Goal: Navigation & Orientation: Understand site structure

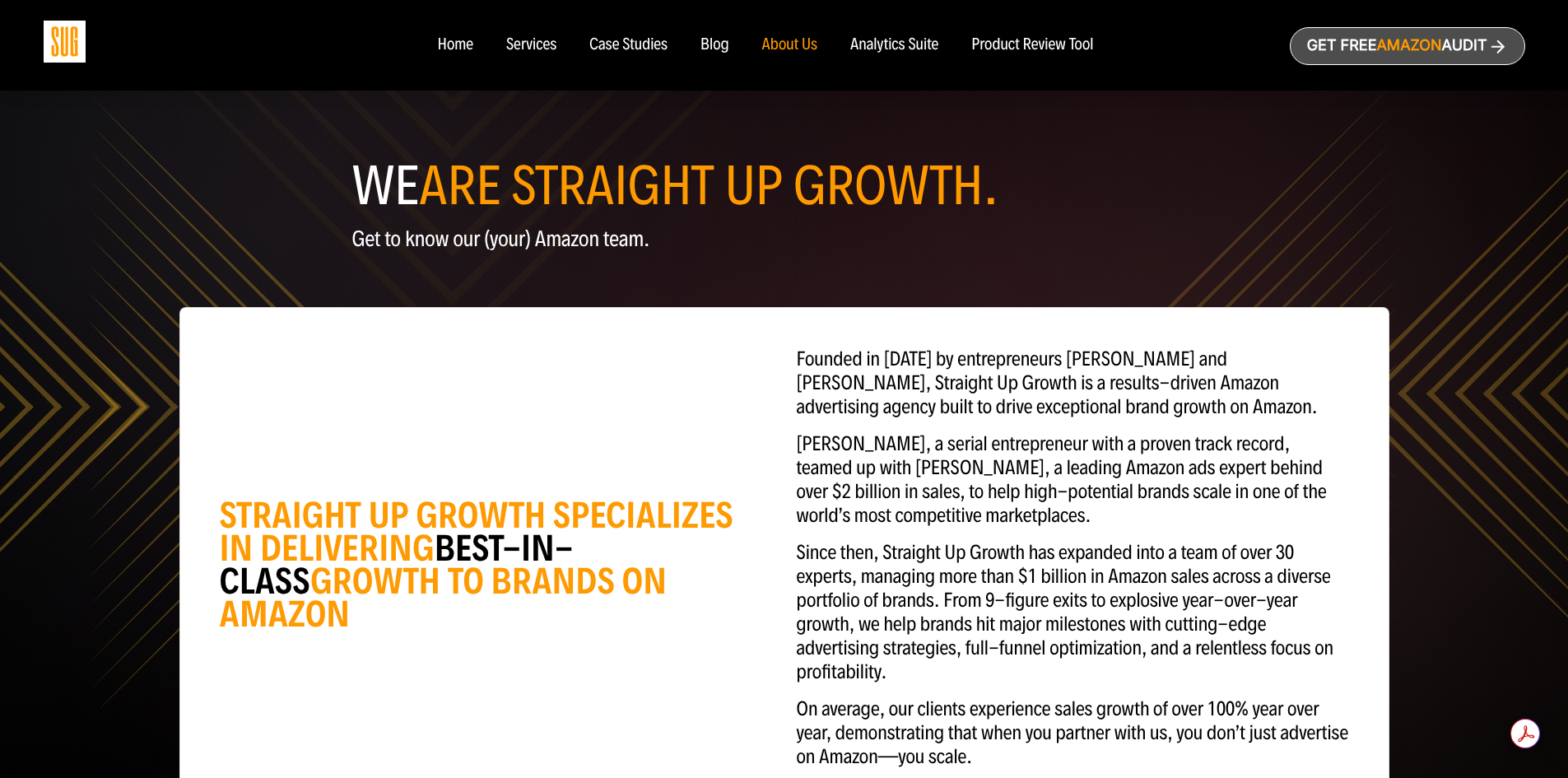
click at [462, 40] on div "Home" at bounding box center [455, 45] width 35 height 18
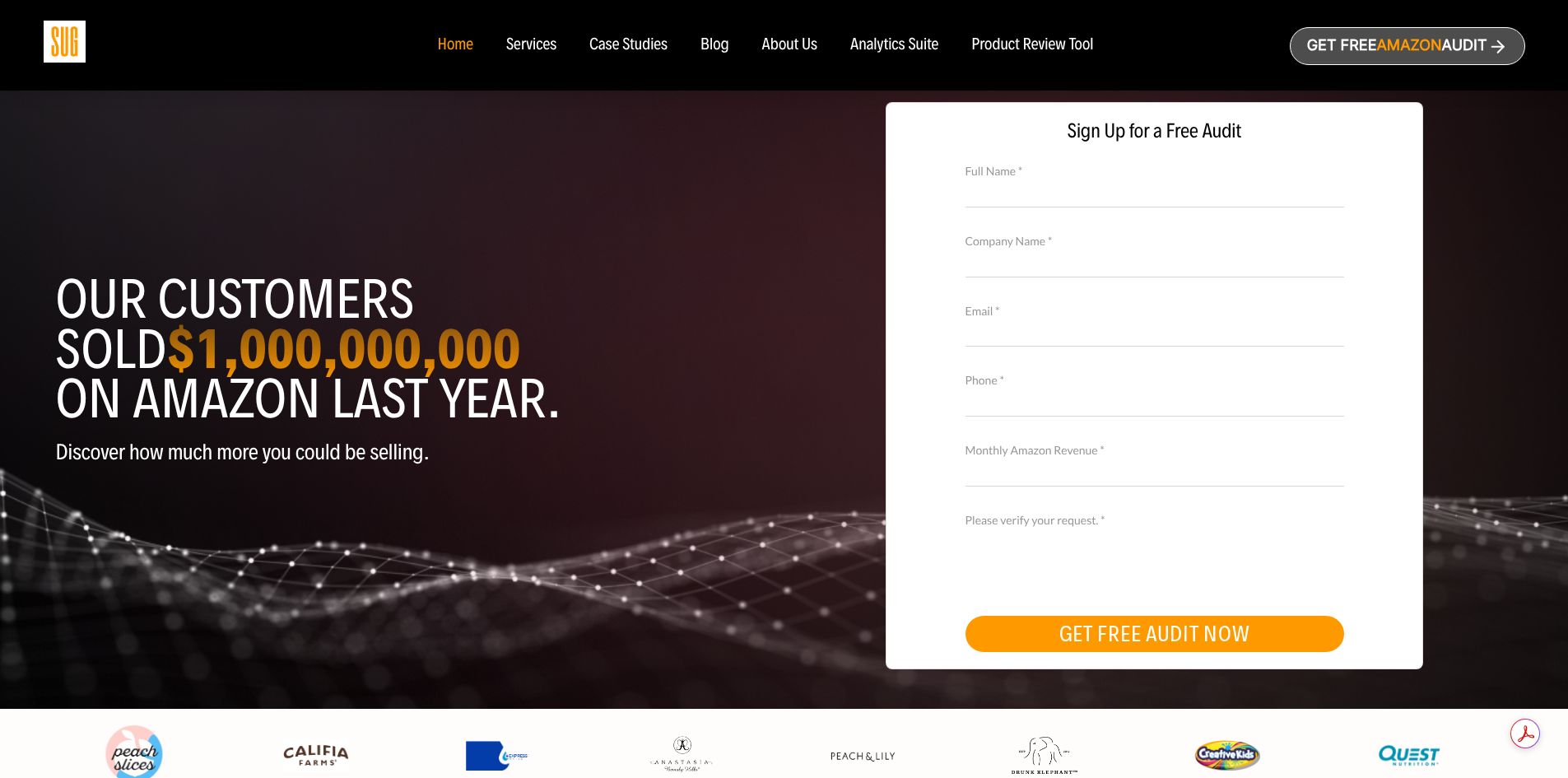
click at [521, 41] on div "Services" at bounding box center [531, 45] width 51 height 18
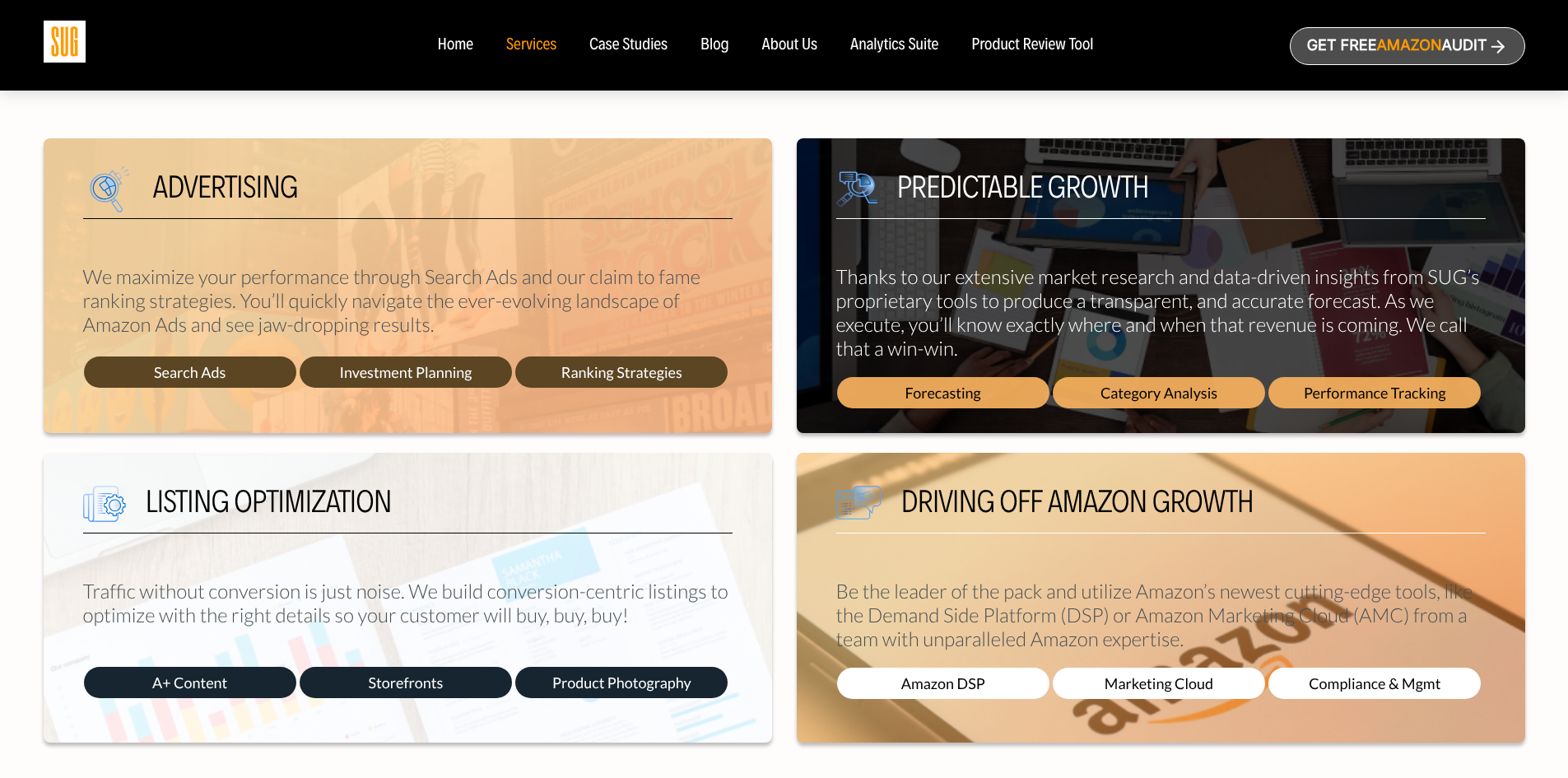
scroll to position [740, 0]
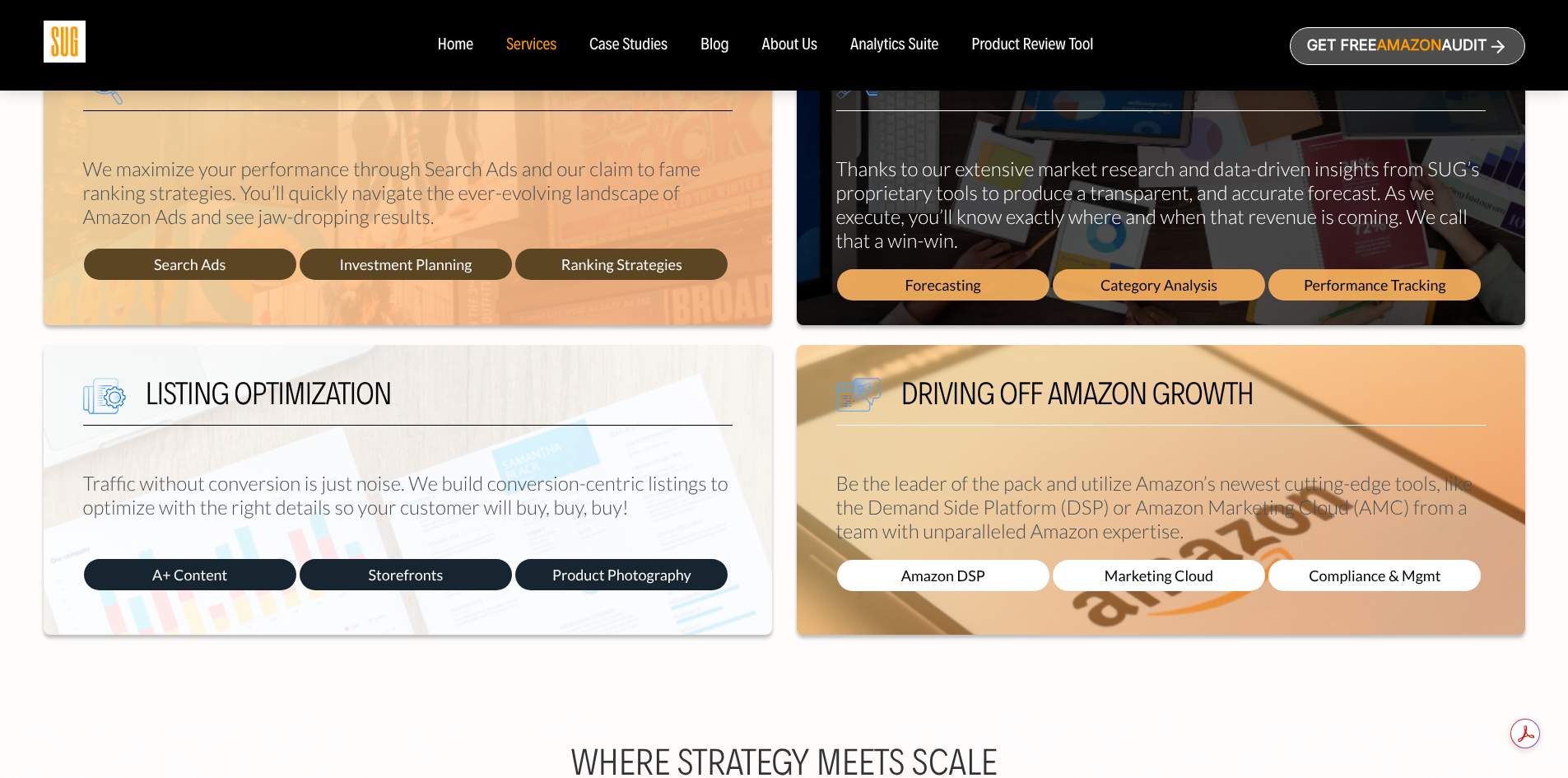
click at [190, 569] on span "A+ Content" at bounding box center [190, 575] width 213 height 31
click at [460, 580] on span "Storefronts" at bounding box center [405, 575] width 213 height 31
click at [560, 580] on span "Product Photography" at bounding box center [621, 575] width 213 height 31
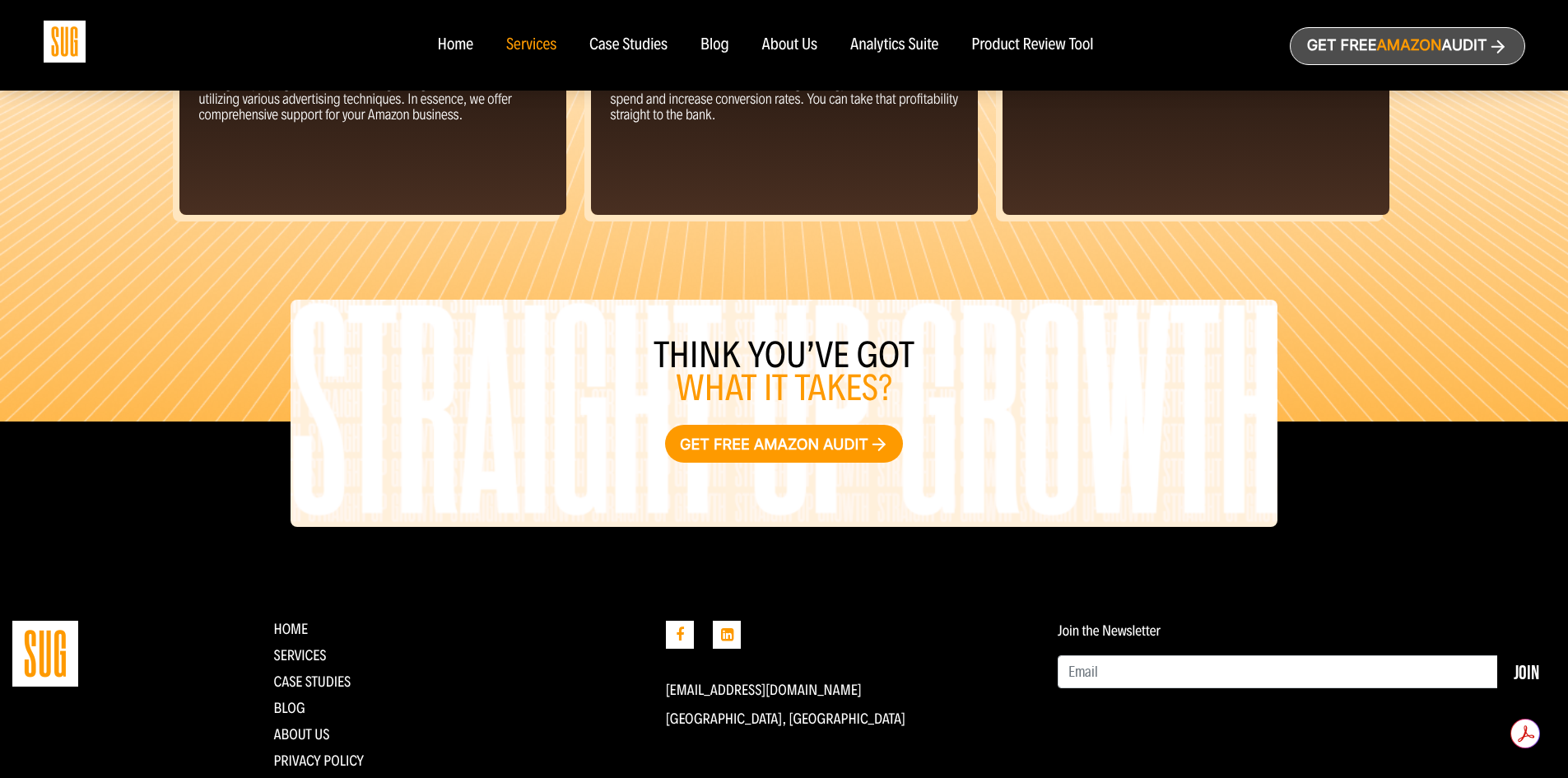
scroll to position [1800, 0]
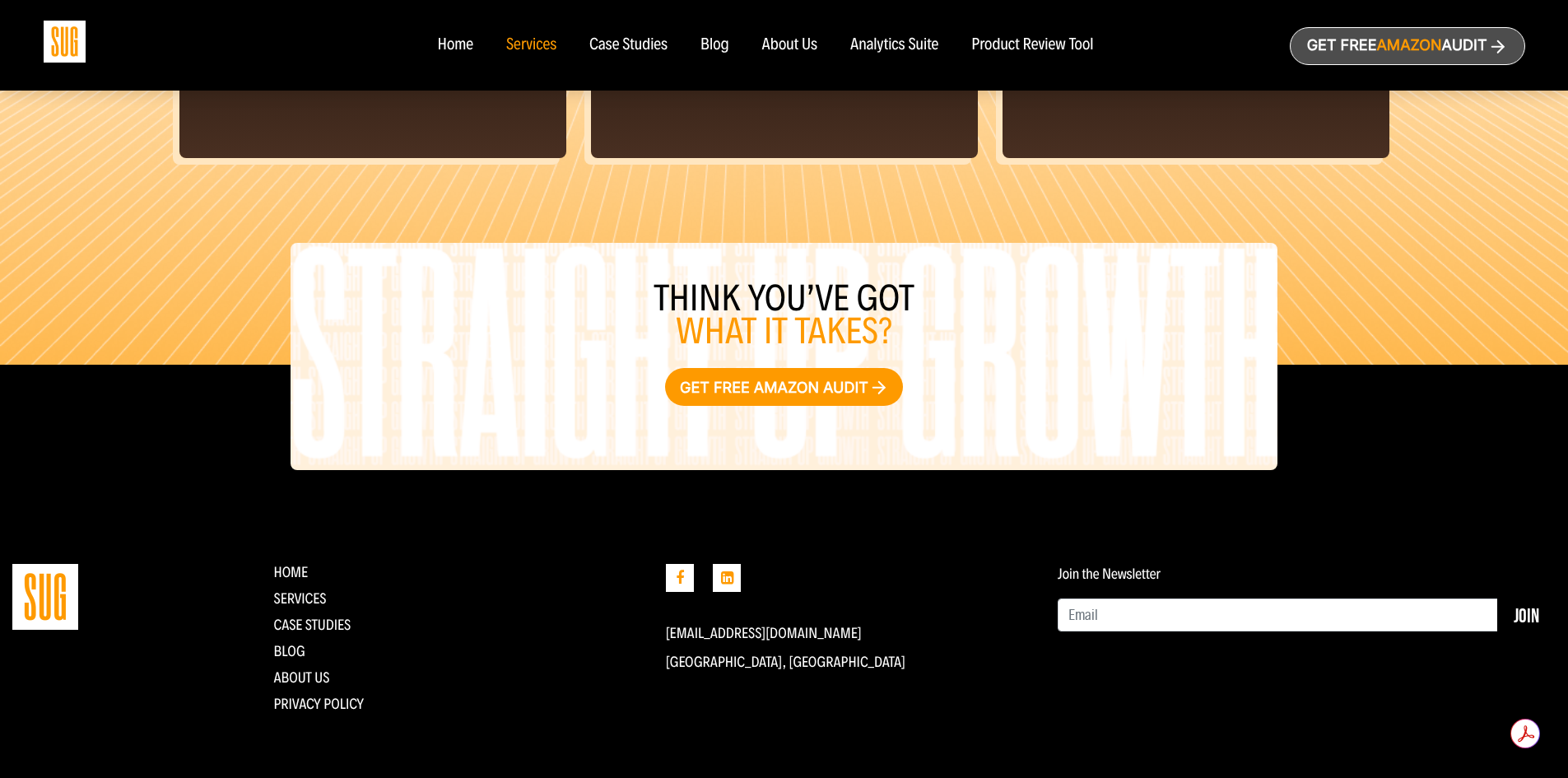
click at [633, 42] on div "Case Studies" at bounding box center [628, 45] width 78 height 18
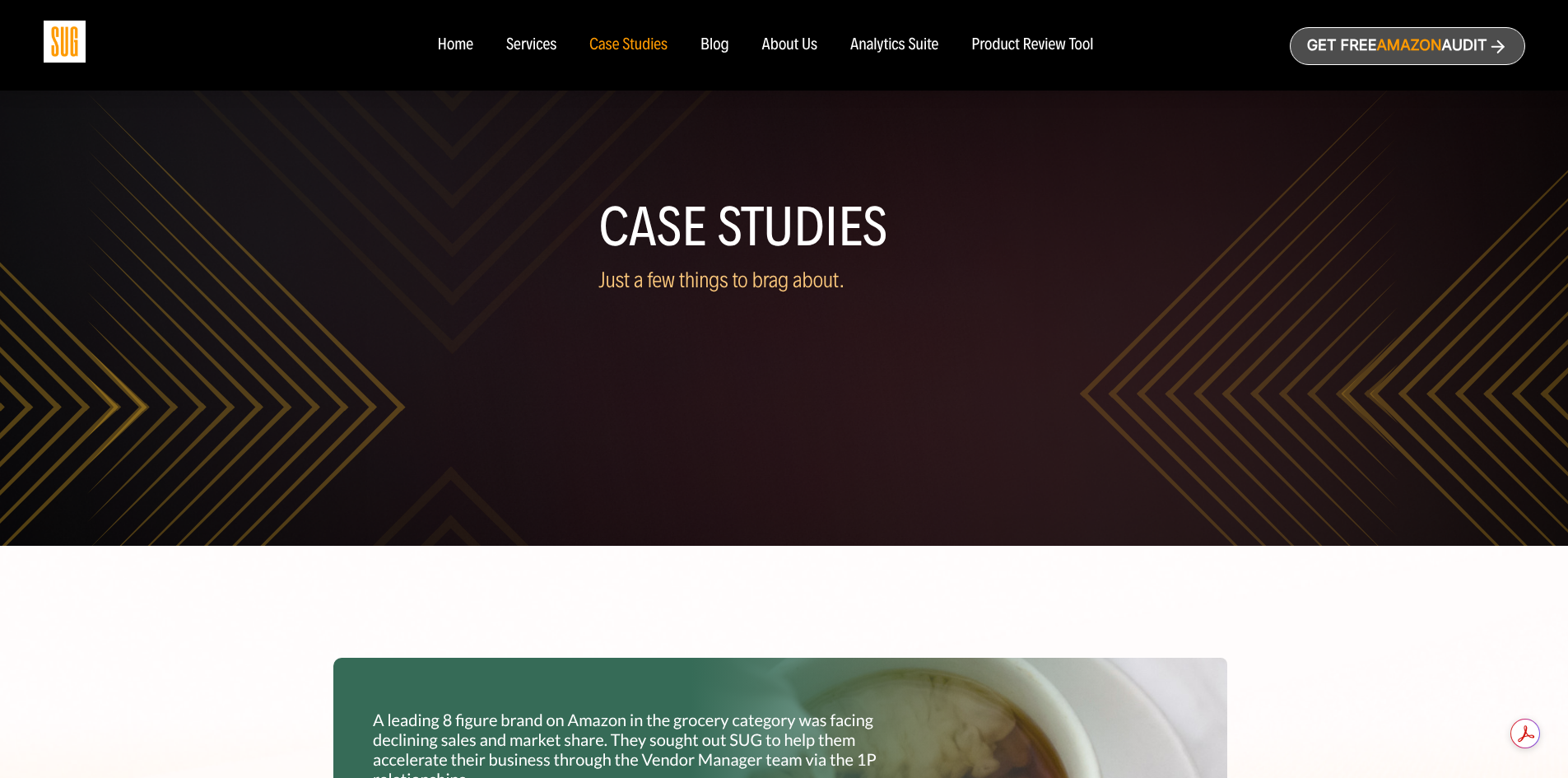
click at [716, 44] on div "Blog" at bounding box center [714, 45] width 29 height 18
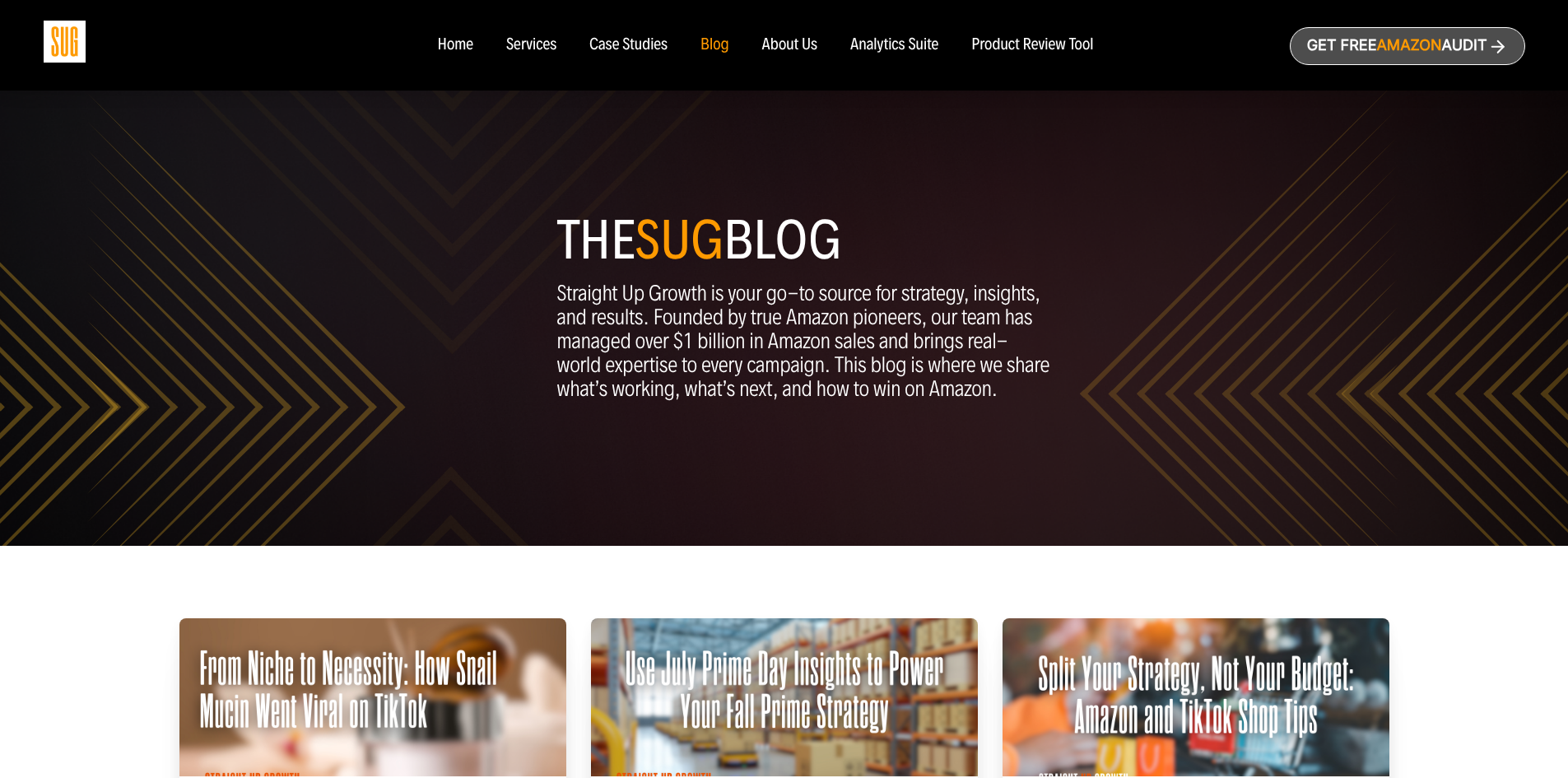
click at [809, 44] on div "About Us" at bounding box center [790, 45] width 56 height 18
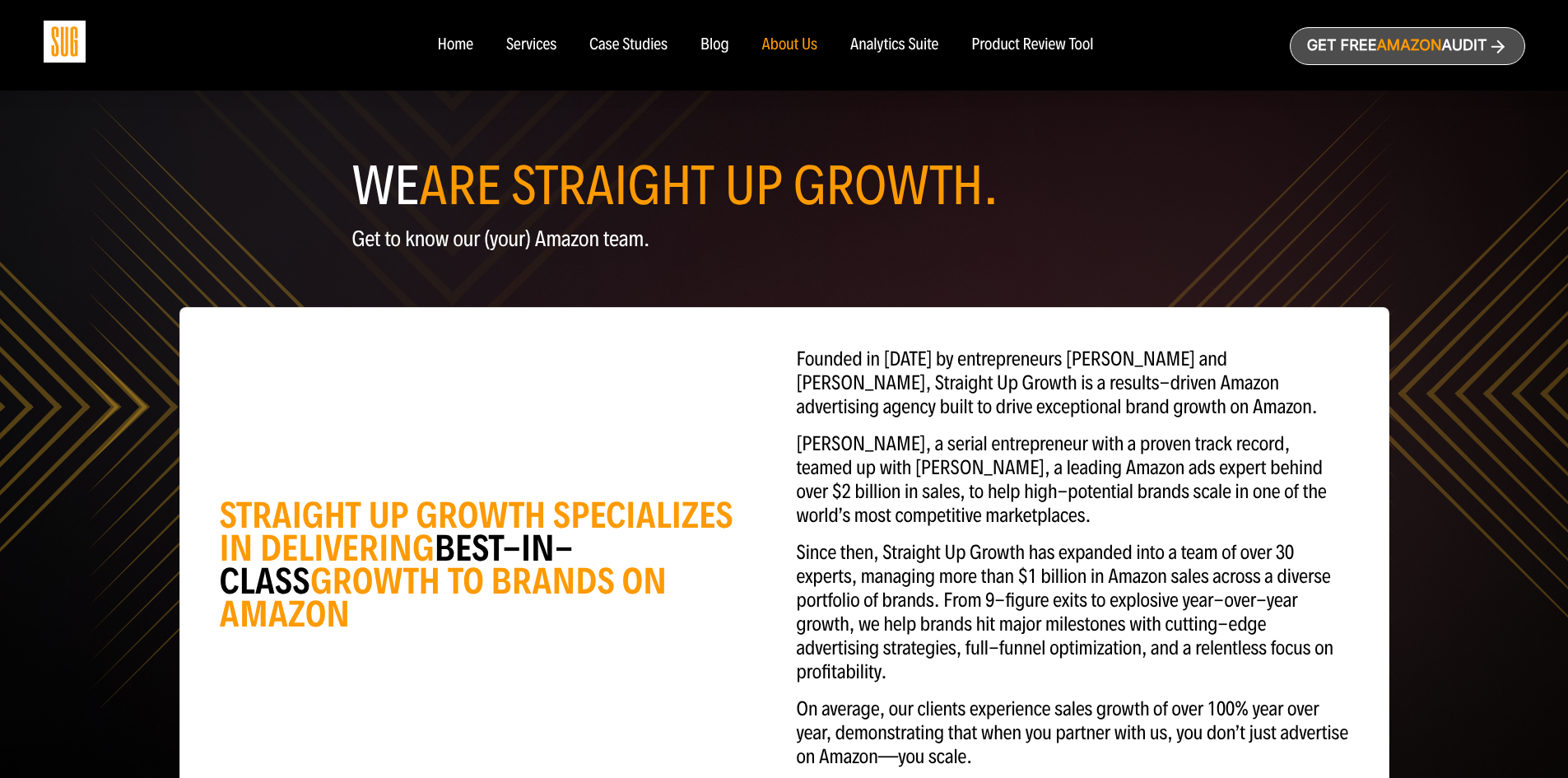
click at [866, 47] on div "Analytics Suite" at bounding box center [894, 45] width 88 height 18
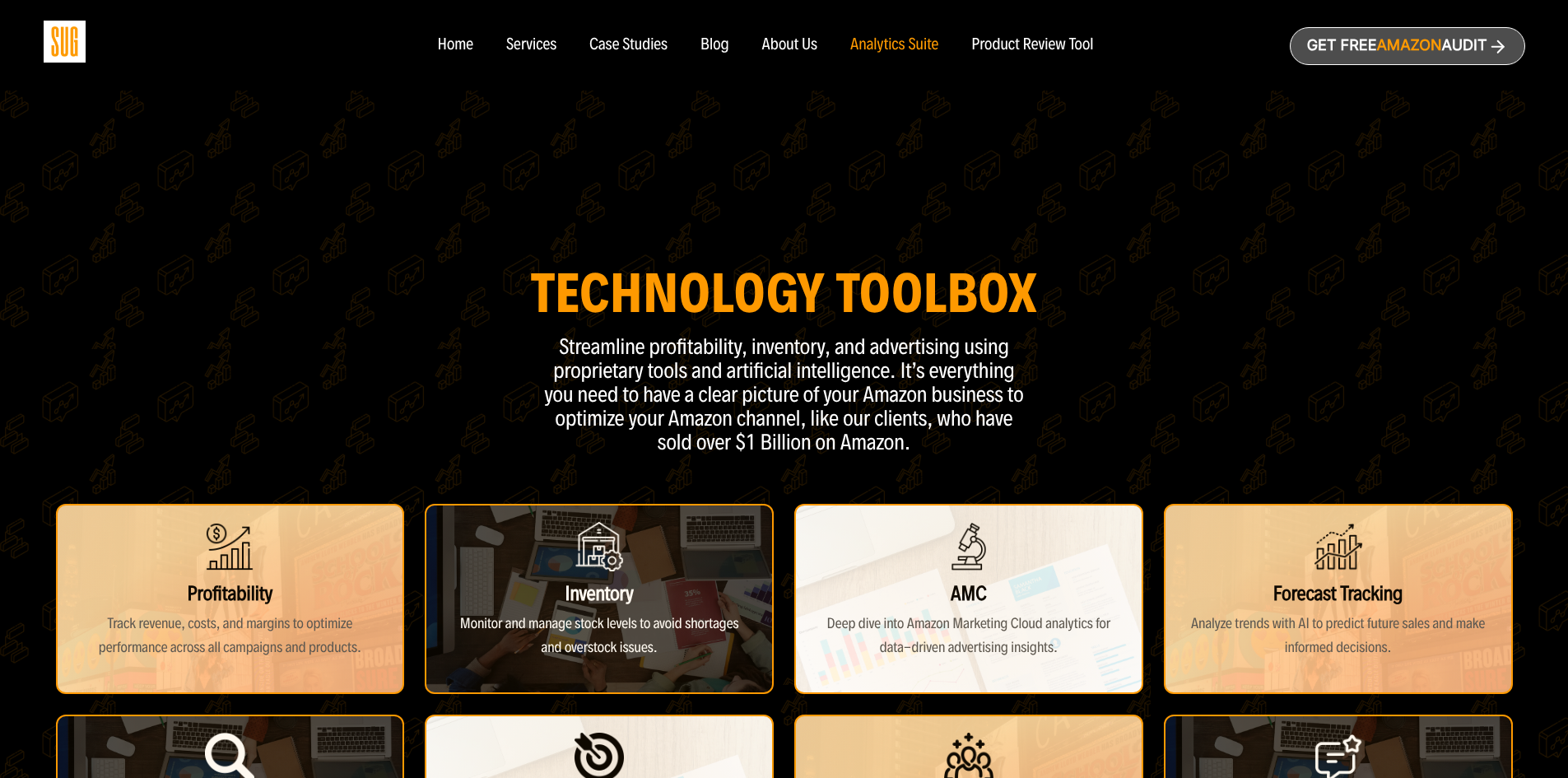
scroll to position [740, 0]
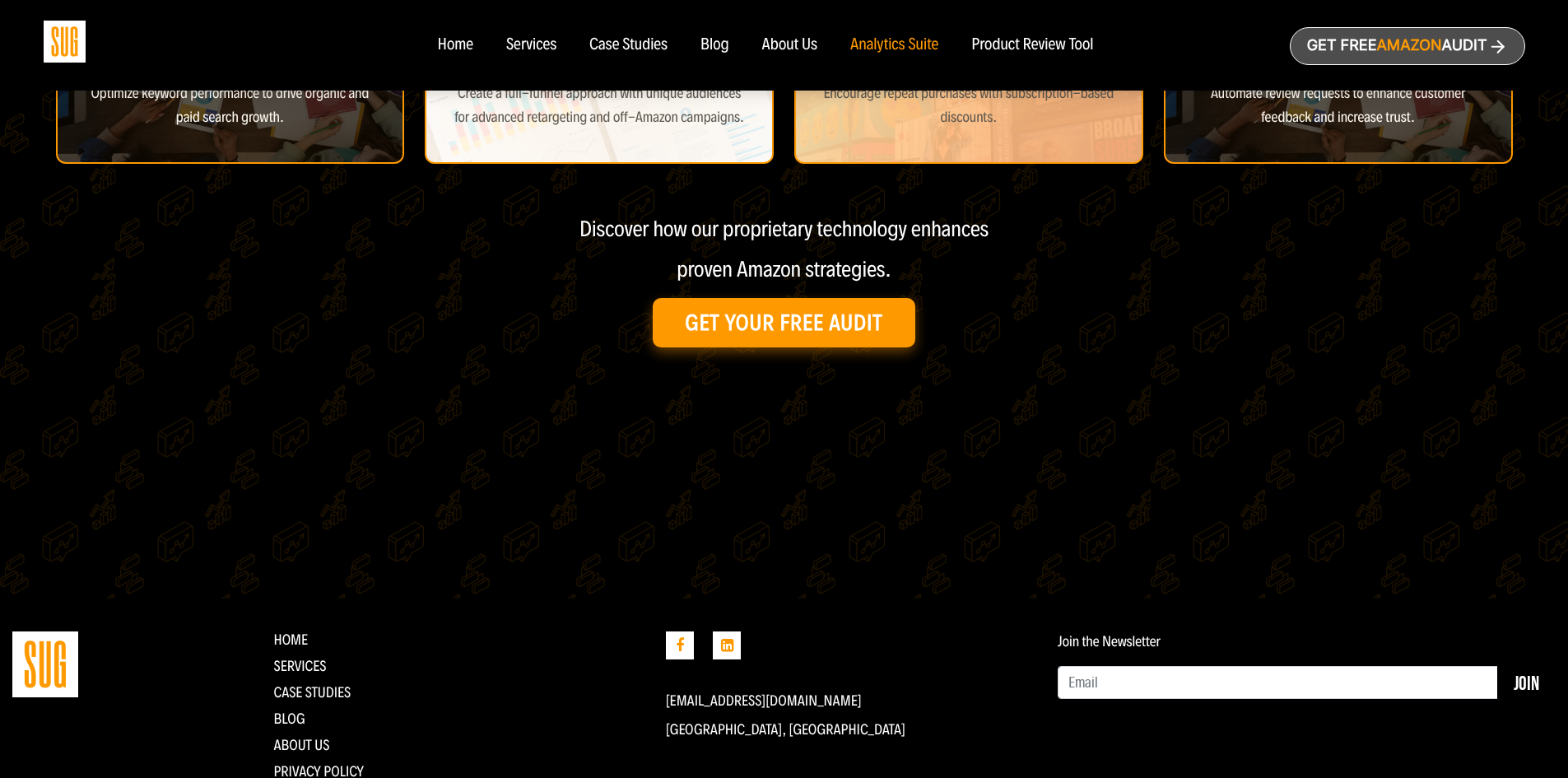
click at [1019, 46] on div "Product Review Tool" at bounding box center [1032, 45] width 122 height 18
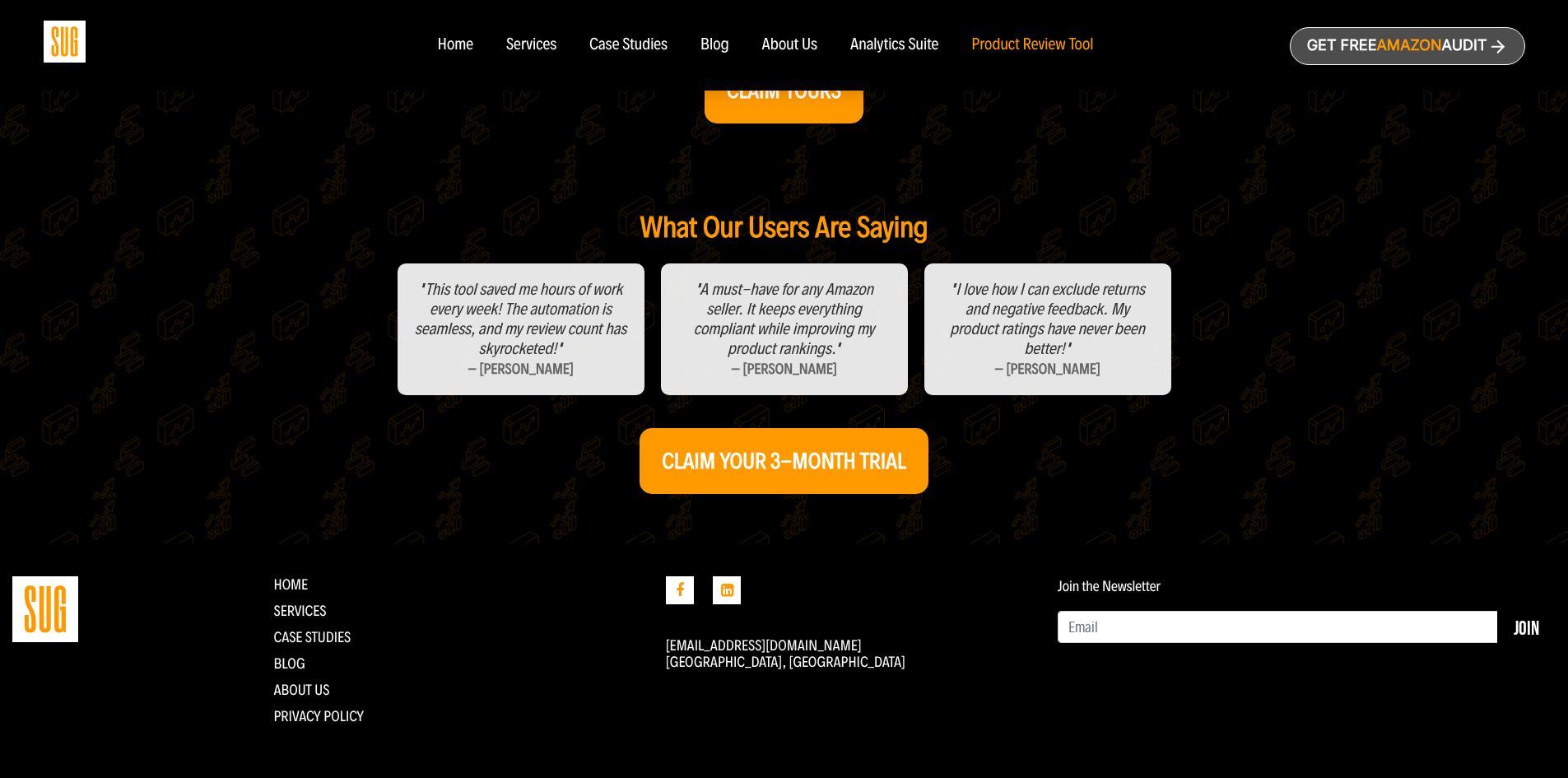
scroll to position [644, 0]
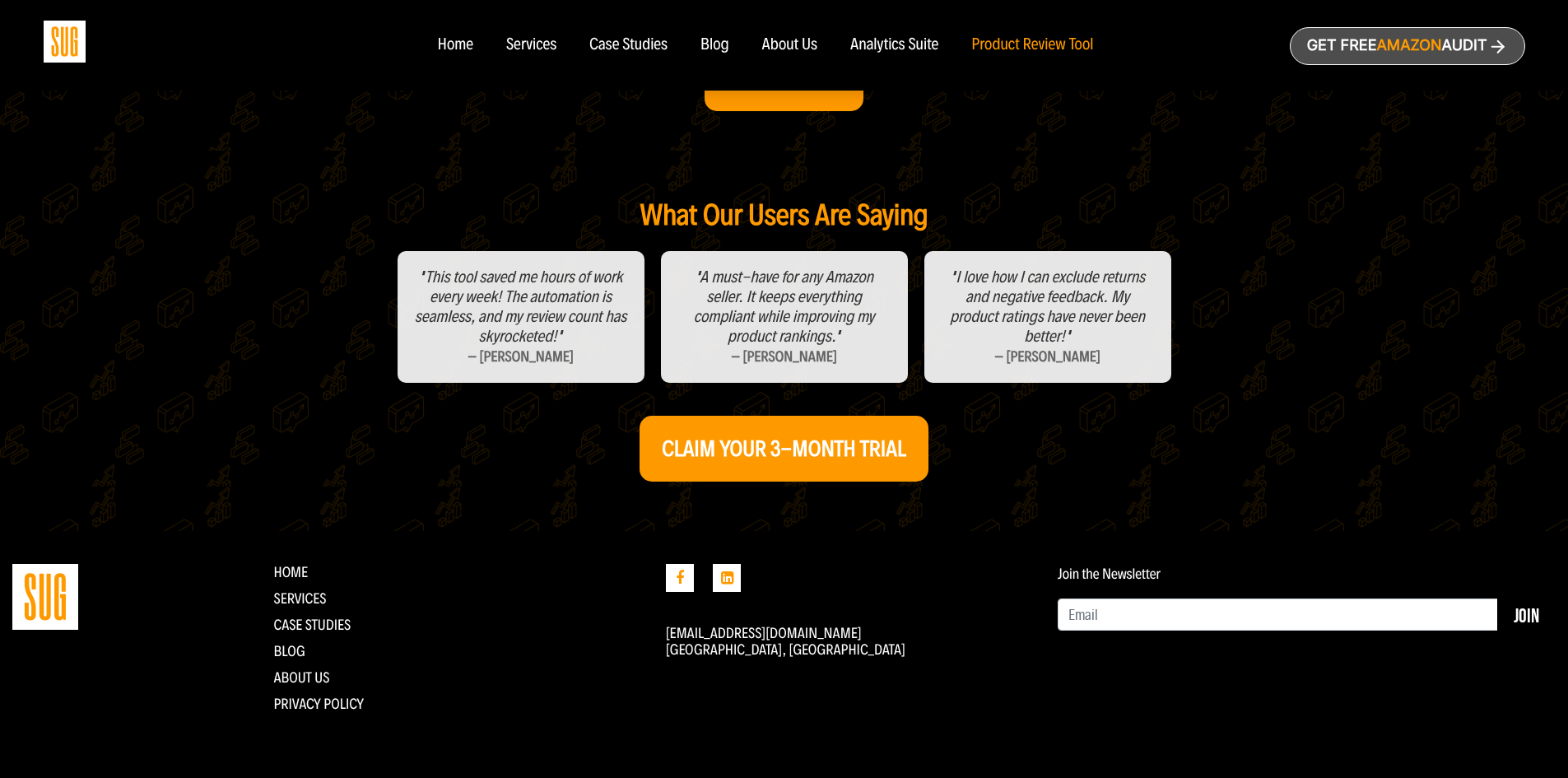
click at [1201, 324] on div ""This tool saved me hours of work every week! The automation is seamless, and m…" at bounding box center [784, 317] width 1254 height 132
